Goal: Find specific page/section: Find specific page/section

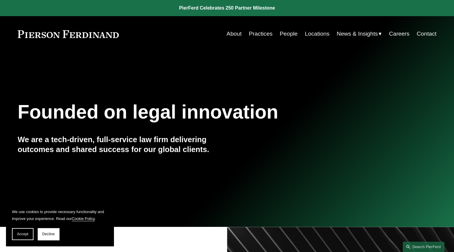
click at [286, 32] on link "People" at bounding box center [289, 33] width 18 height 11
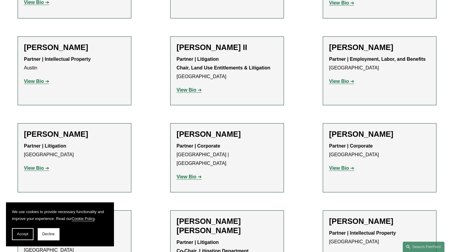
scroll to position [622, 0]
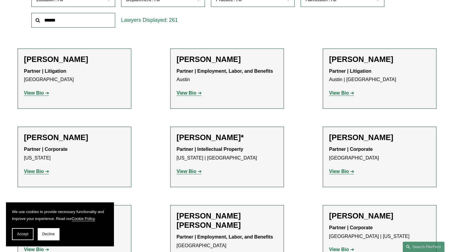
scroll to position [183, 0]
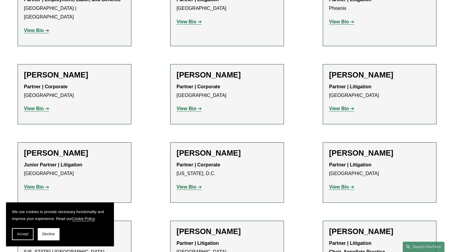
scroll to position [7038, 0]
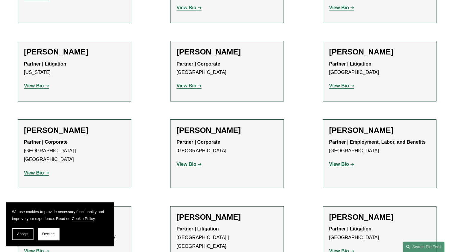
scroll to position [4453, 0]
